Goal: Task Accomplishment & Management: Manage account settings

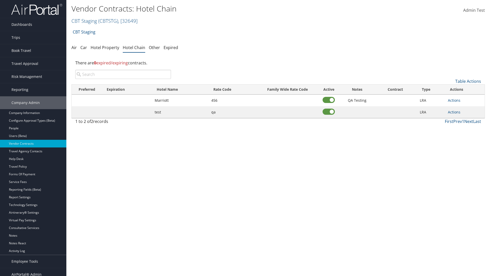
click at [123, 74] on input "search" at bounding box center [123, 74] width 96 height 9
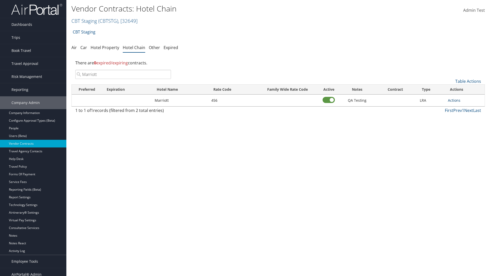
type input "Marriott"
click at [454, 100] on link "Actions" at bounding box center [454, 100] width 13 height 5
click at [460, 125] on link "Delete" at bounding box center [459, 125] width 23 height 9
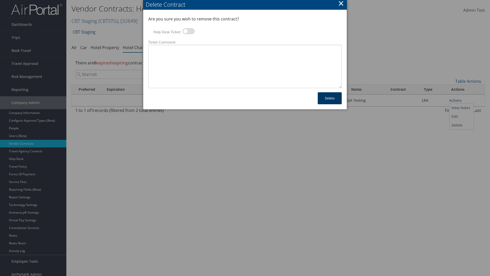
click at [330, 98] on button "Delete" at bounding box center [330, 98] width 24 height 12
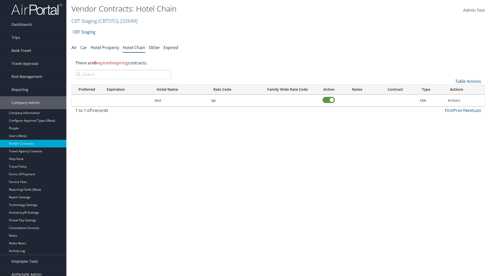
click at [468, 81] on link "Table Actions" at bounding box center [468, 81] width 26 height 6
click at [451, 89] on link "Add New Contract" at bounding box center [450, 89] width 67 height 9
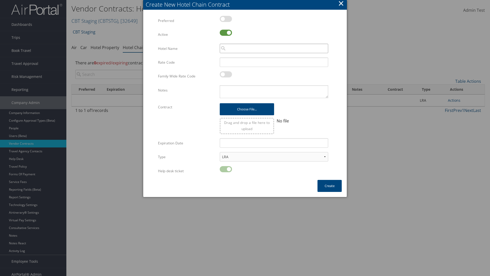
click at [274, 48] on input "search" at bounding box center [274, 48] width 108 height 9
type input "Marriott"
type input "456"
type textarea "QA Testing"
click at [329, 185] on button "Create" at bounding box center [329, 186] width 24 height 12
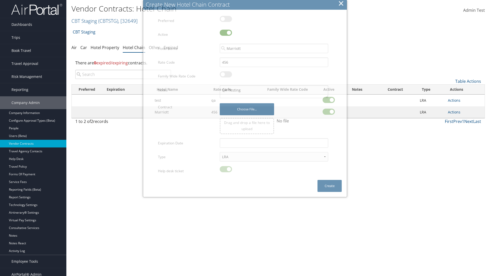
click at [123, 74] on input "search" at bounding box center [123, 74] width 96 height 9
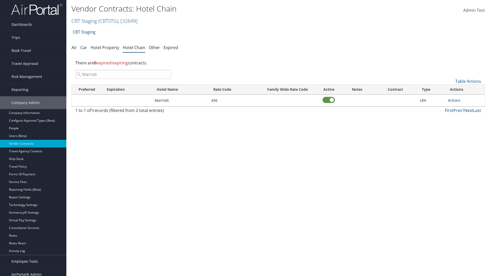
type input "Marriott"
click at [454, 100] on link "Actions" at bounding box center [454, 100] width 13 height 5
click at [460, 108] on link "View Notes" at bounding box center [459, 107] width 23 height 9
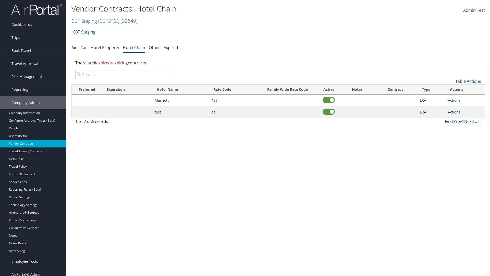
click at [123, 74] on input "search" at bounding box center [123, 74] width 96 height 9
type input "Marriott"
